Goal: Information Seeking & Learning: Check status

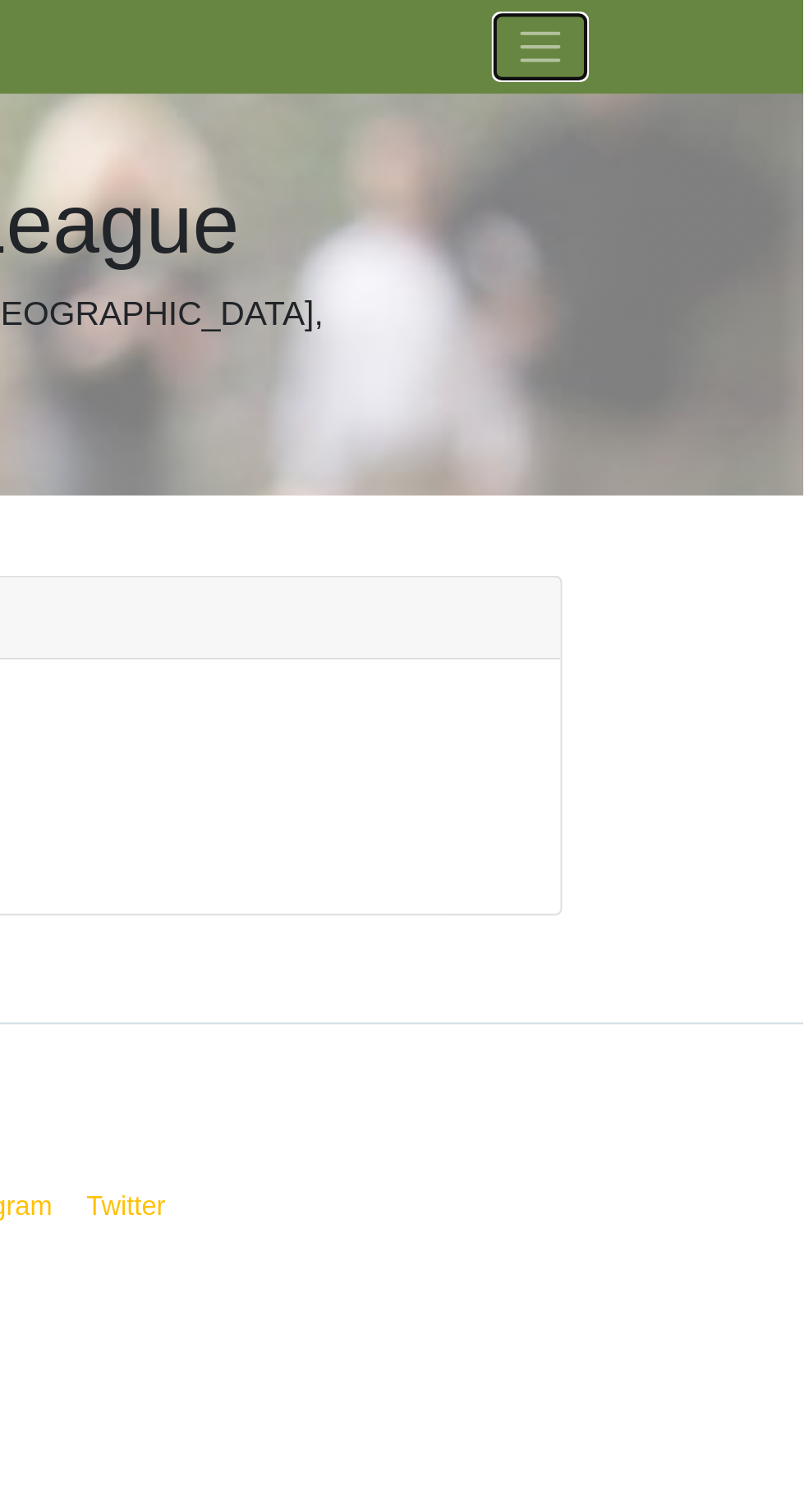
click at [686, 22] on span "Toggle navigation" at bounding box center [674, 22] width 24 height 24
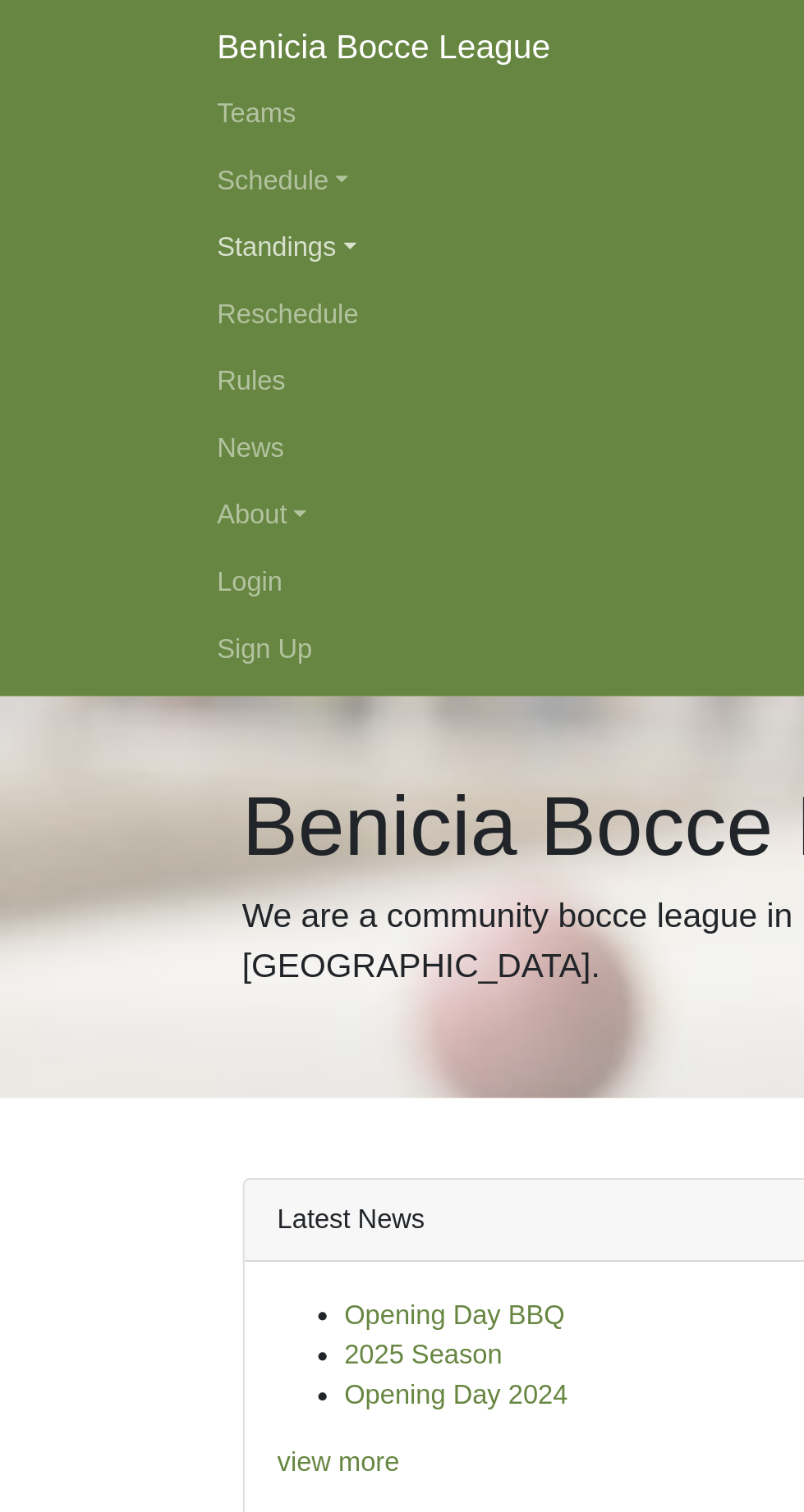
click at [167, 114] on link "Standings" at bounding box center [402, 121] width 591 height 33
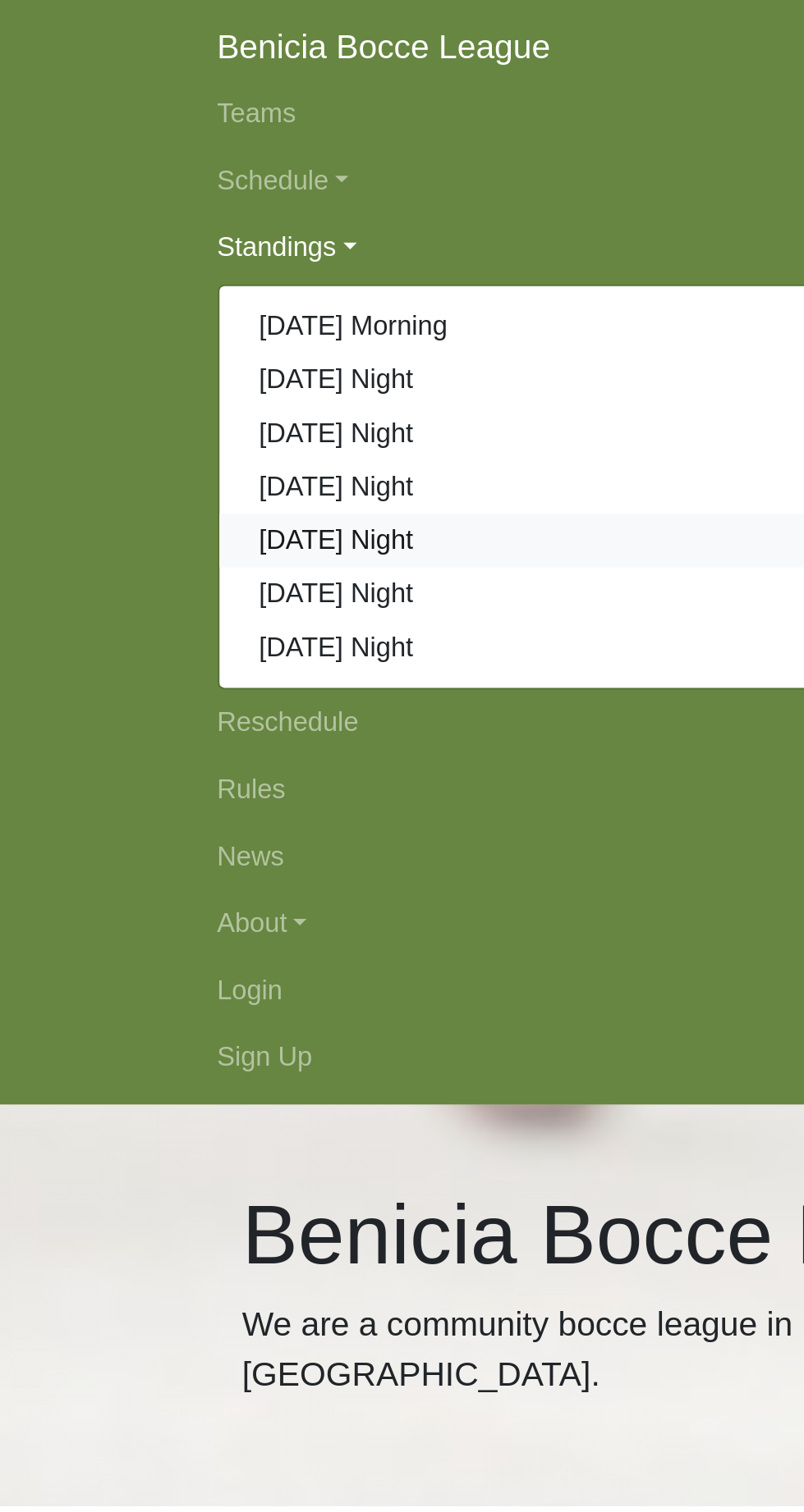
click at [190, 265] on link "[DATE] Night" at bounding box center [402, 265] width 589 height 26
